Goal: Find specific page/section: Find specific page/section

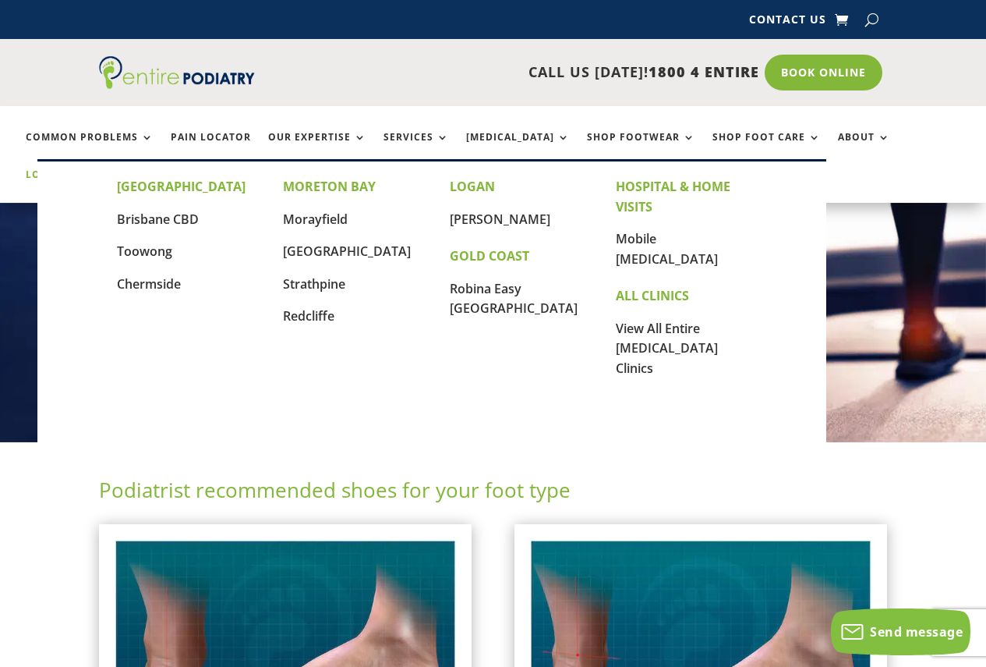
click at [104, 169] on link "Locations" at bounding box center [65, 186] width 78 height 34
